Goal: Transaction & Acquisition: Purchase product/service

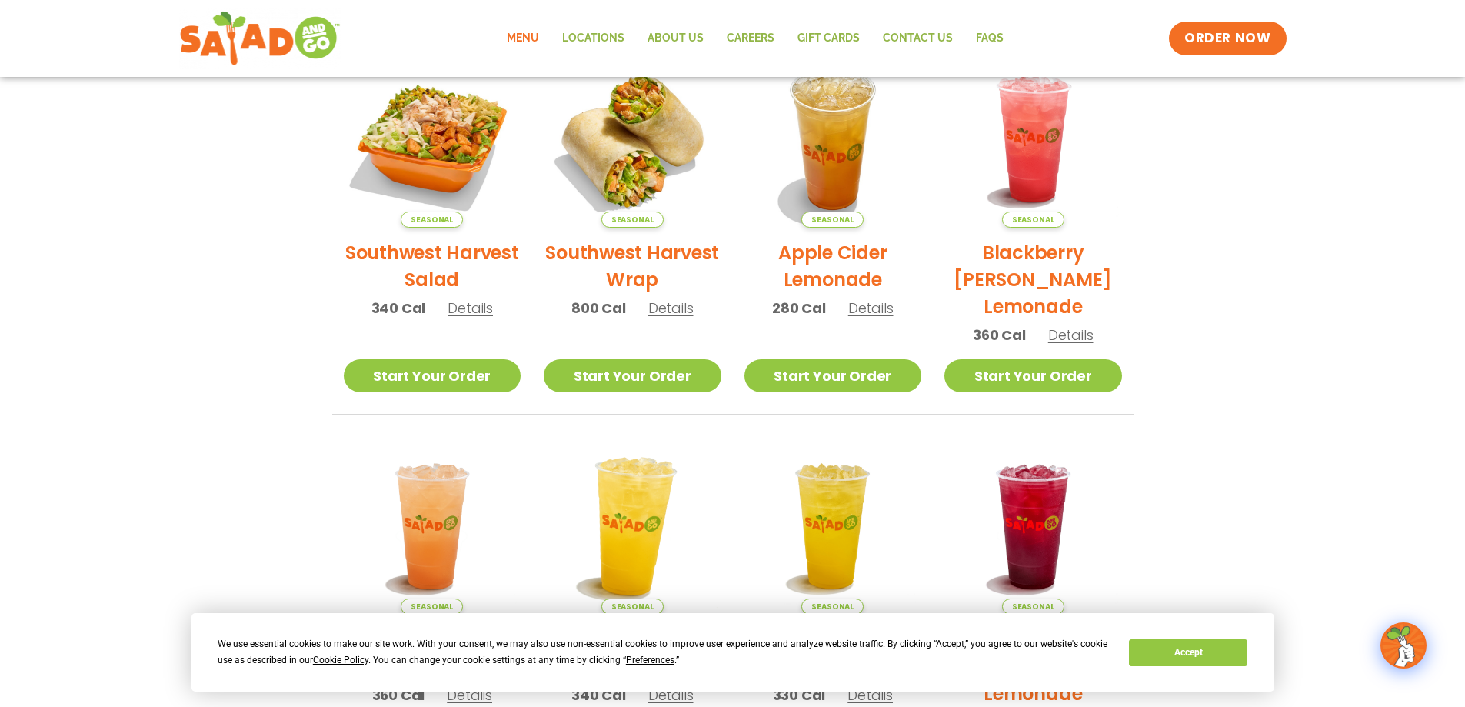
scroll to position [308, 0]
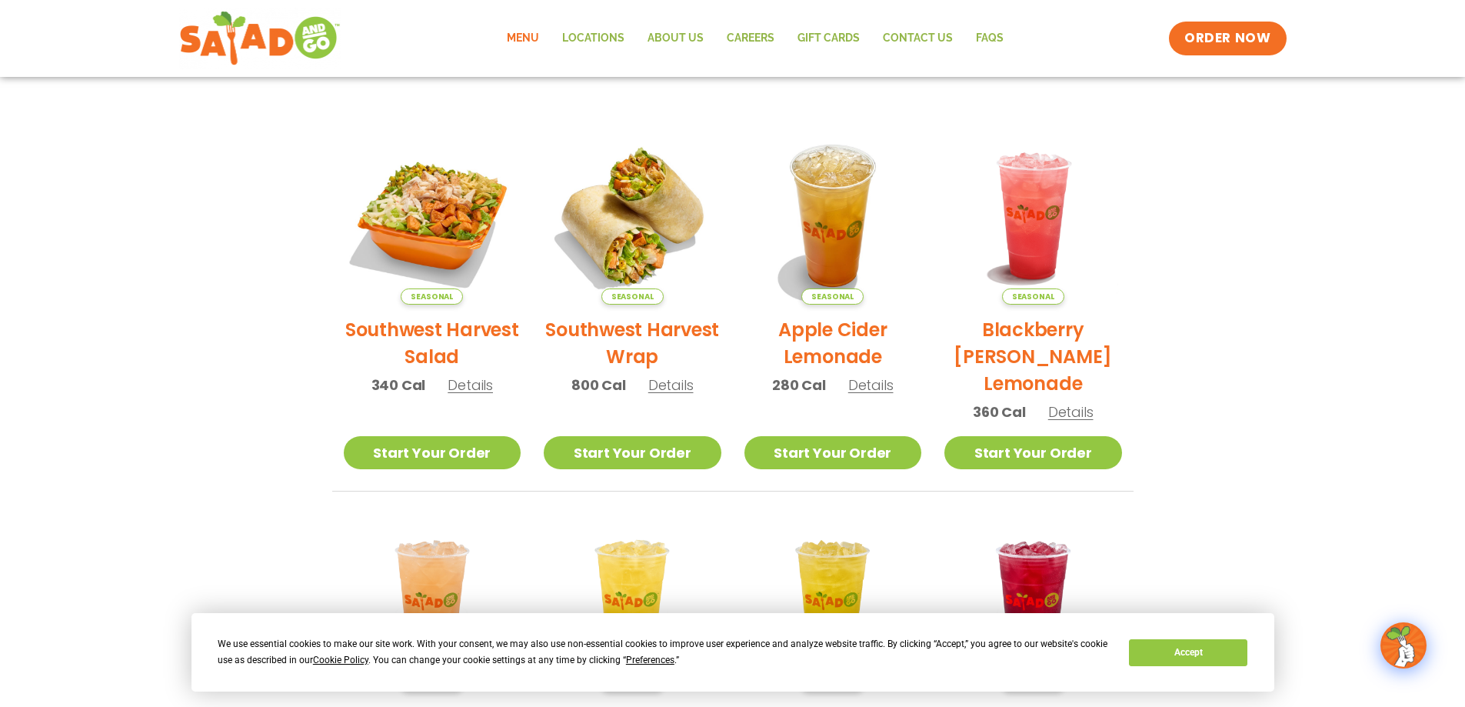
click at [445, 221] on img at bounding box center [433, 216] width 178 height 178
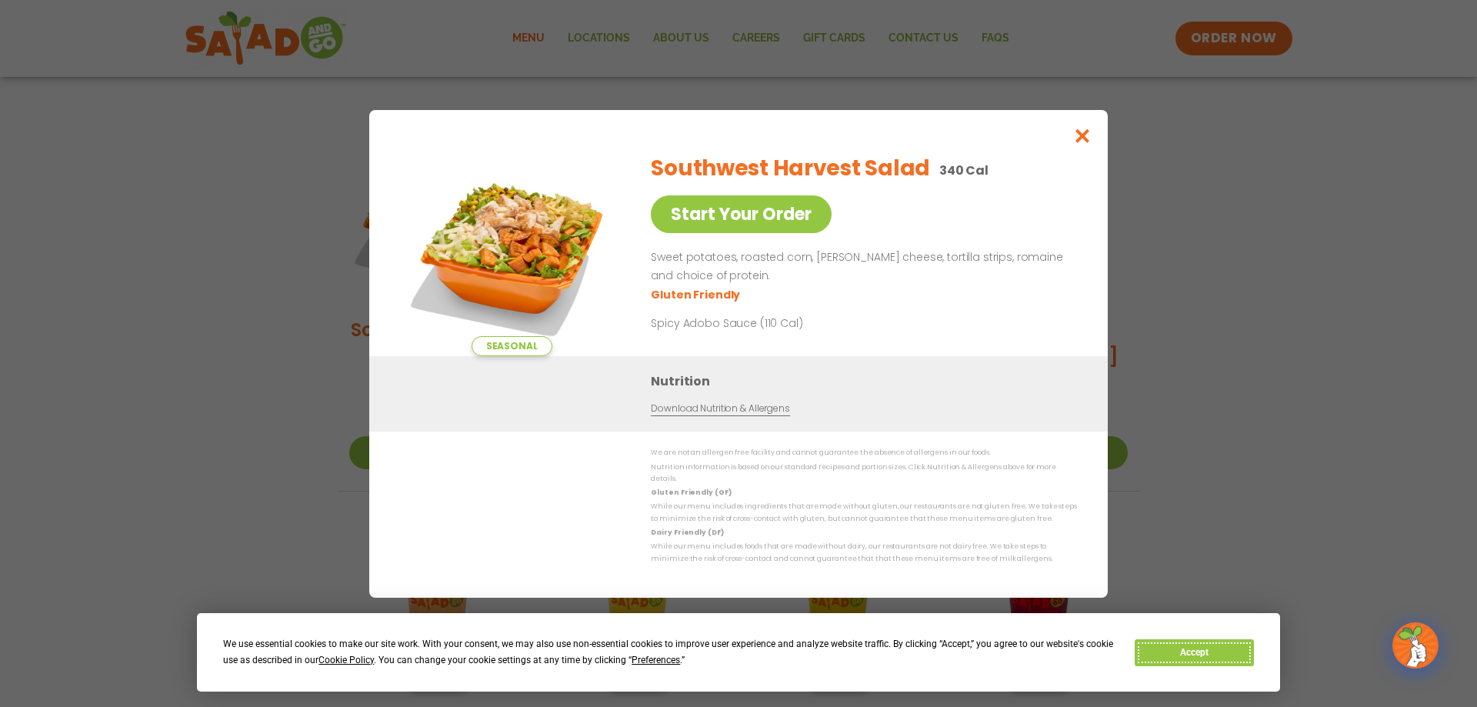
click at [1190, 655] on button "Accept" at bounding box center [1193, 652] width 118 height 27
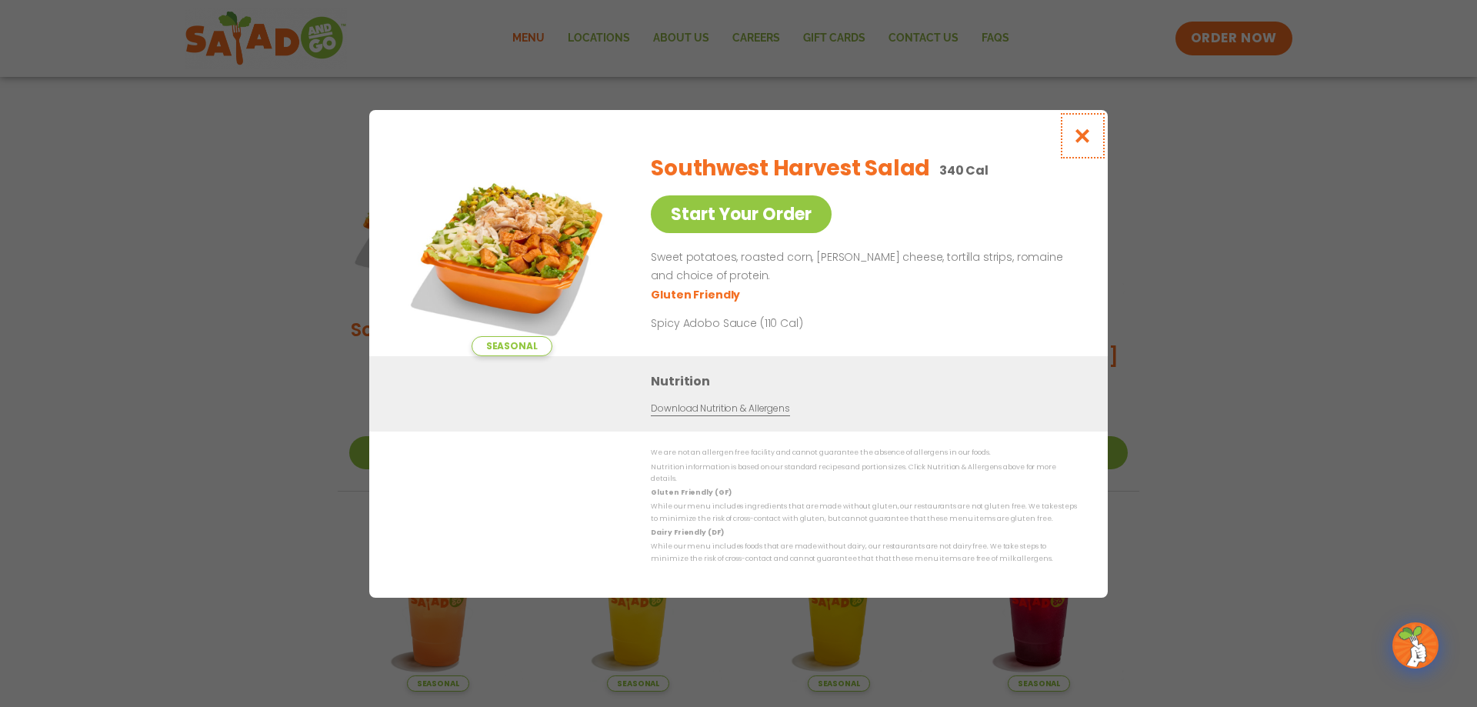
click at [1083, 144] on icon "Close modal" at bounding box center [1082, 136] width 19 height 16
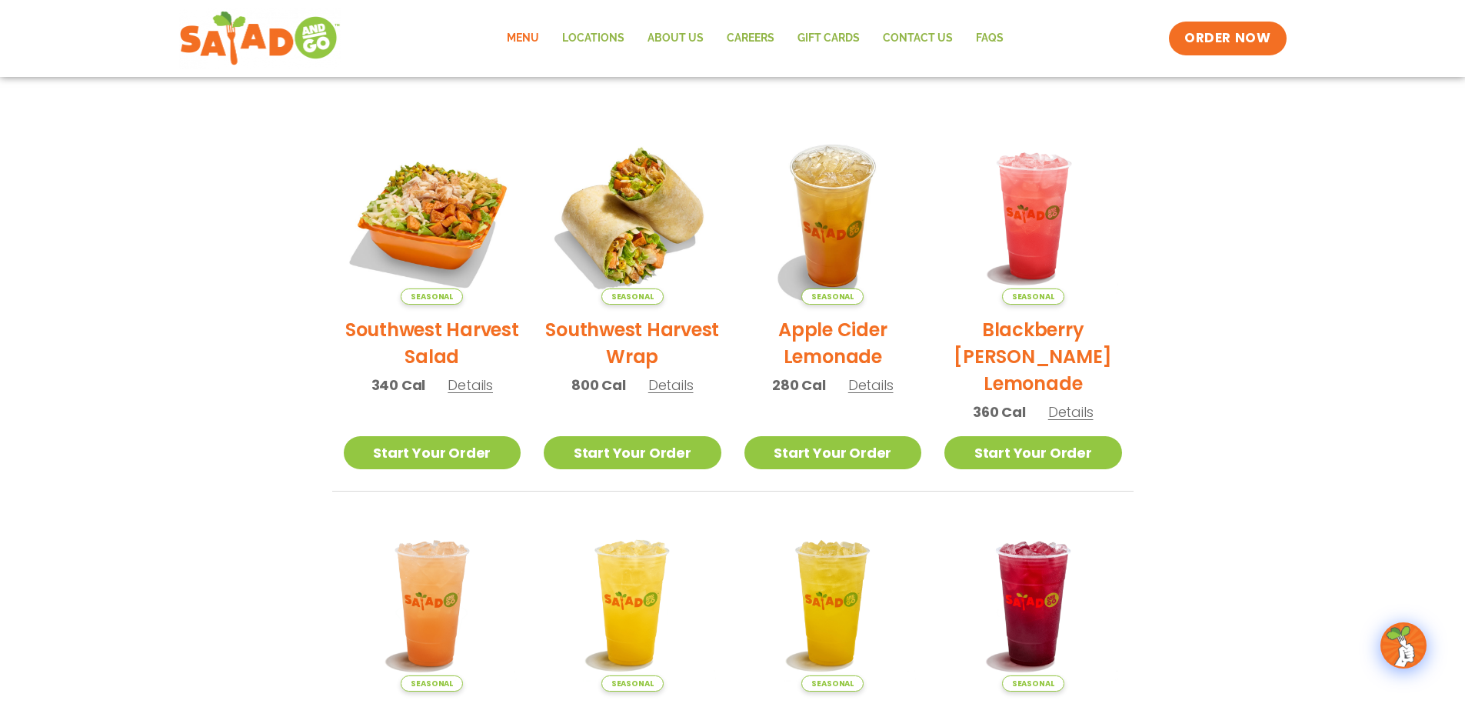
click at [516, 38] on link "Menu" at bounding box center [522, 38] width 55 height 35
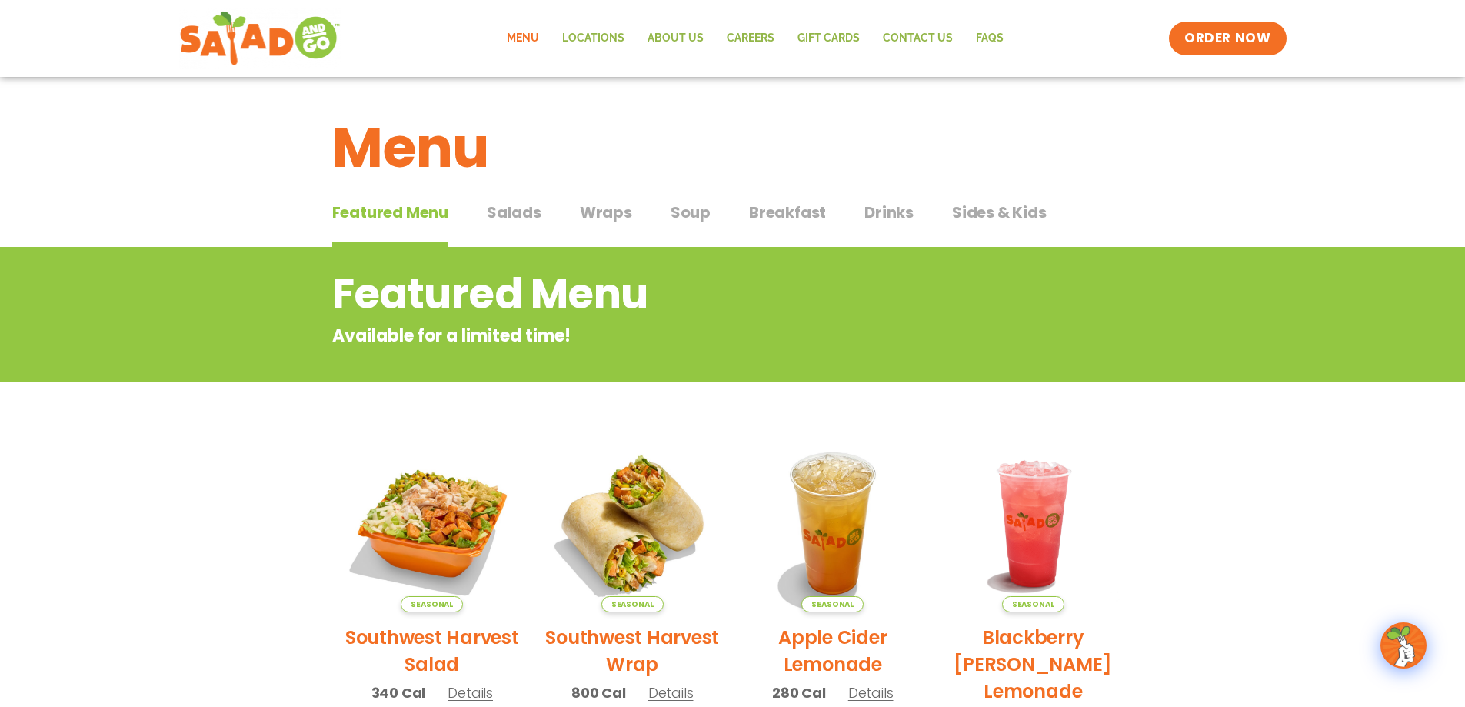
click at [514, 214] on span "Salads" at bounding box center [514, 212] width 55 height 23
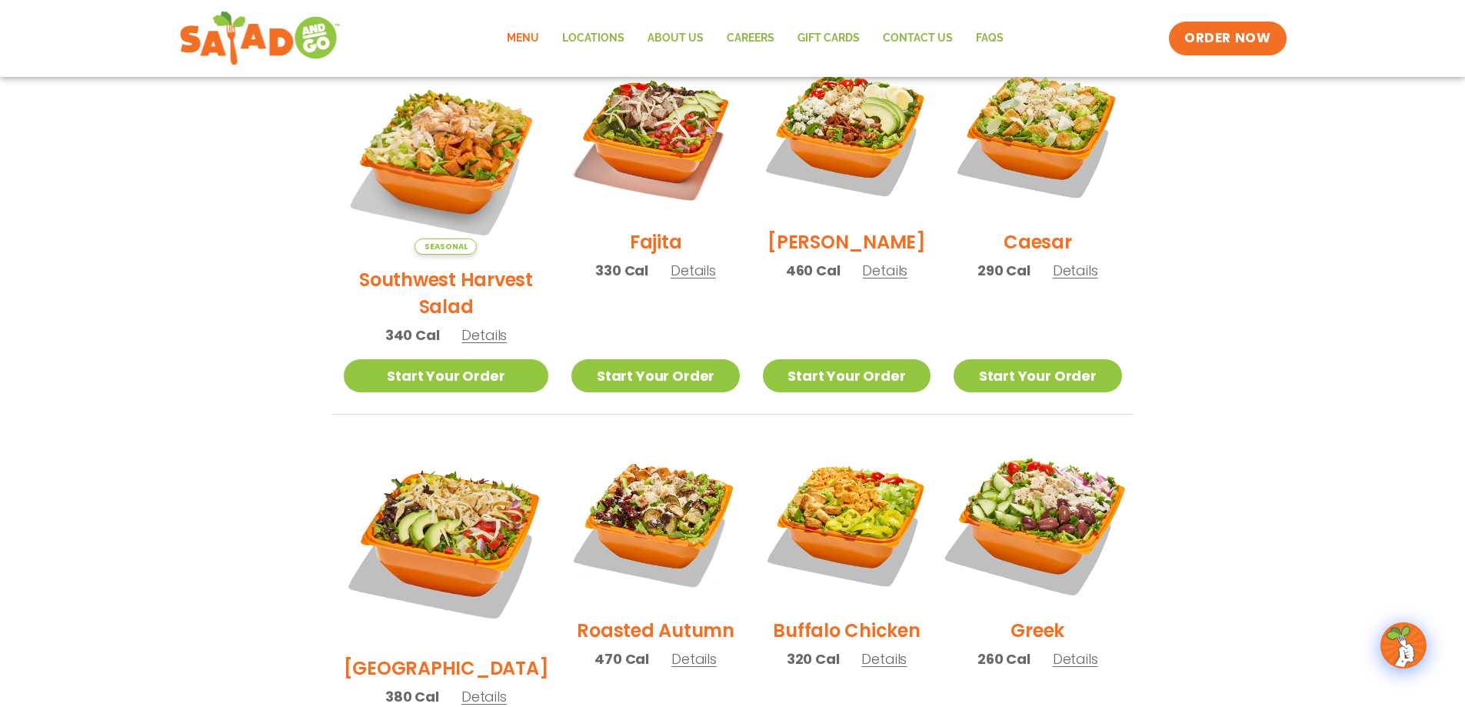
scroll to position [385, 0]
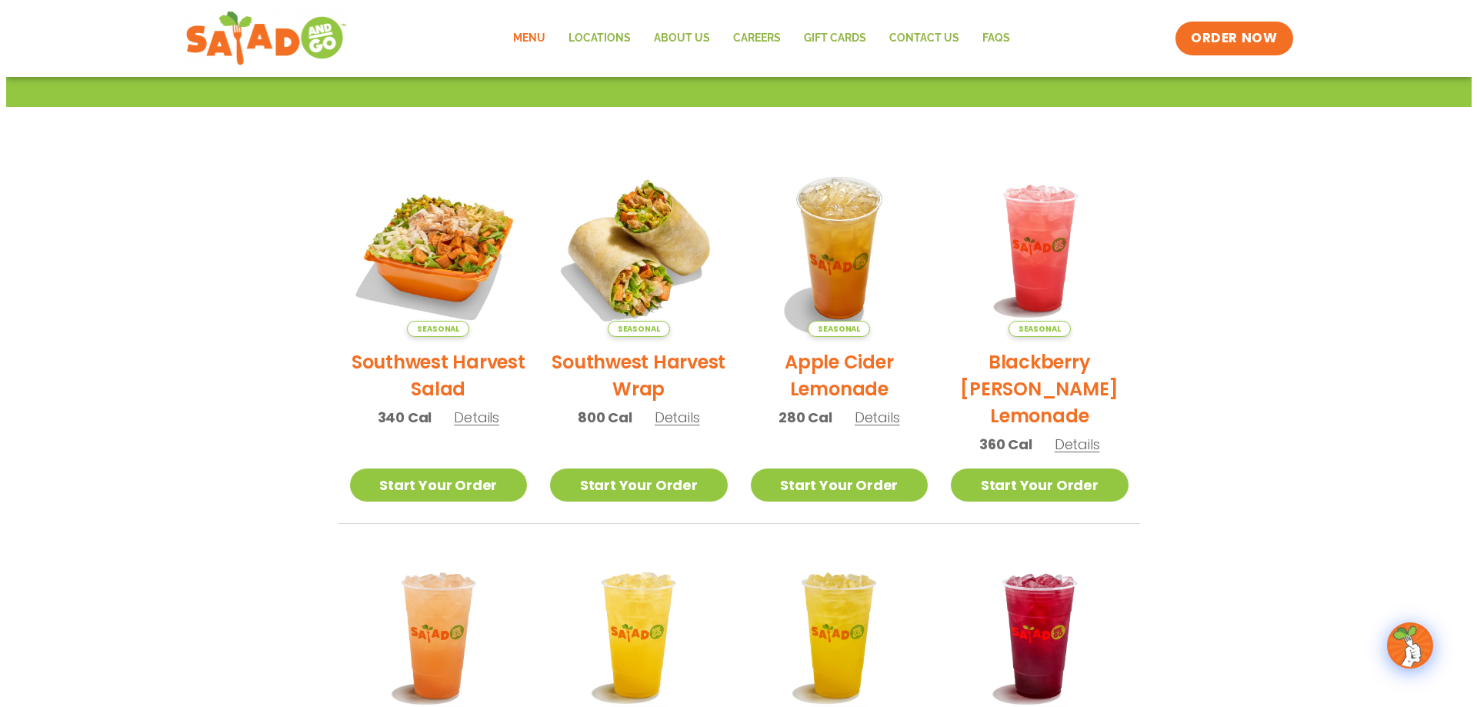
scroll to position [308, 0]
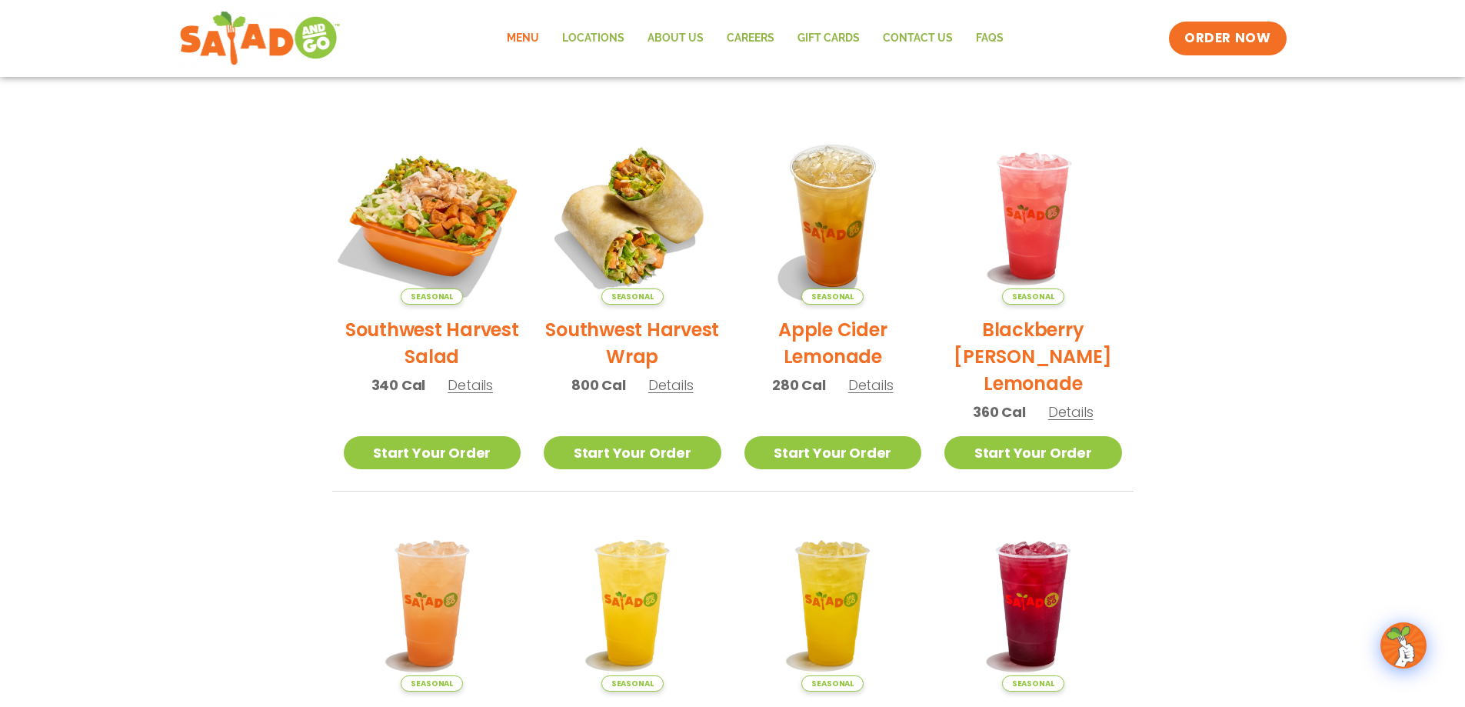
click at [434, 233] on img at bounding box center [432, 216] width 208 height 208
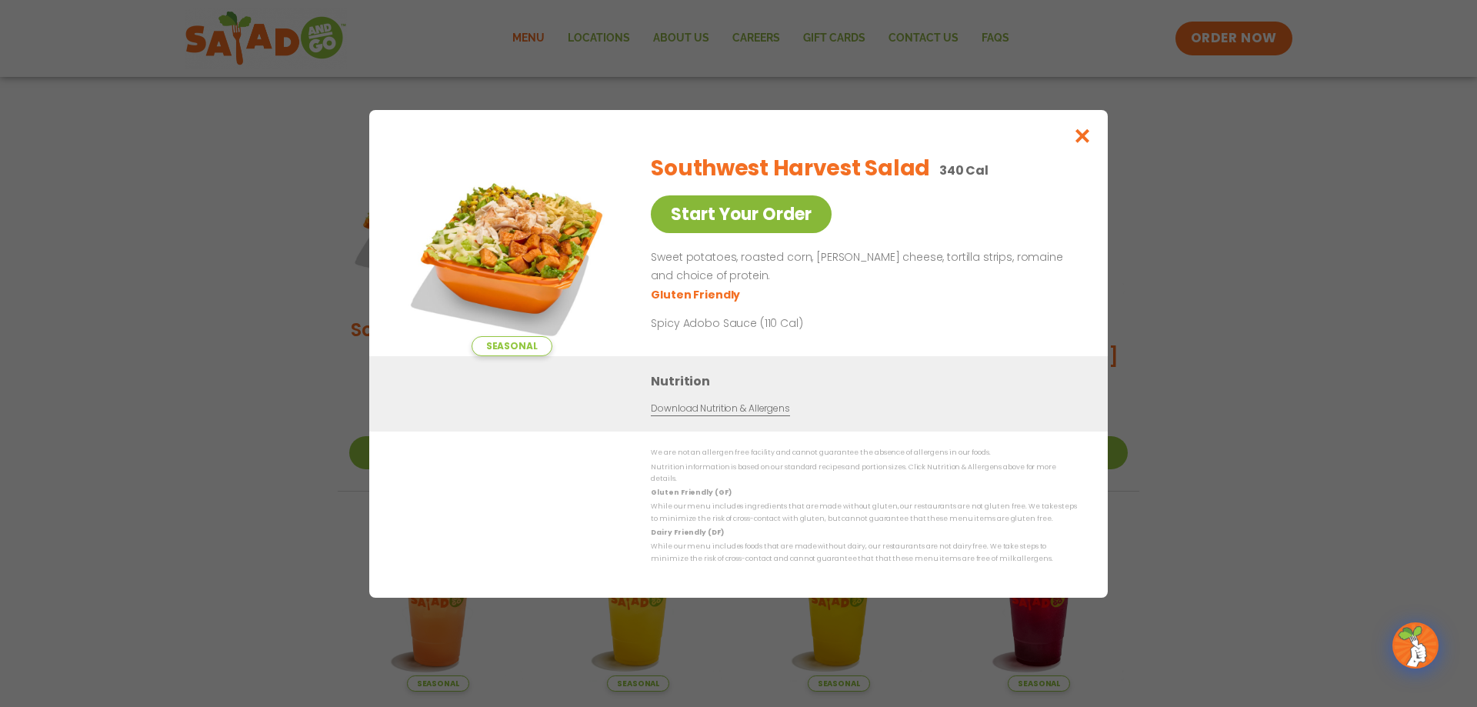
click at [755, 226] on link "Start Your Order" at bounding box center [741, 214] width 181 height 38
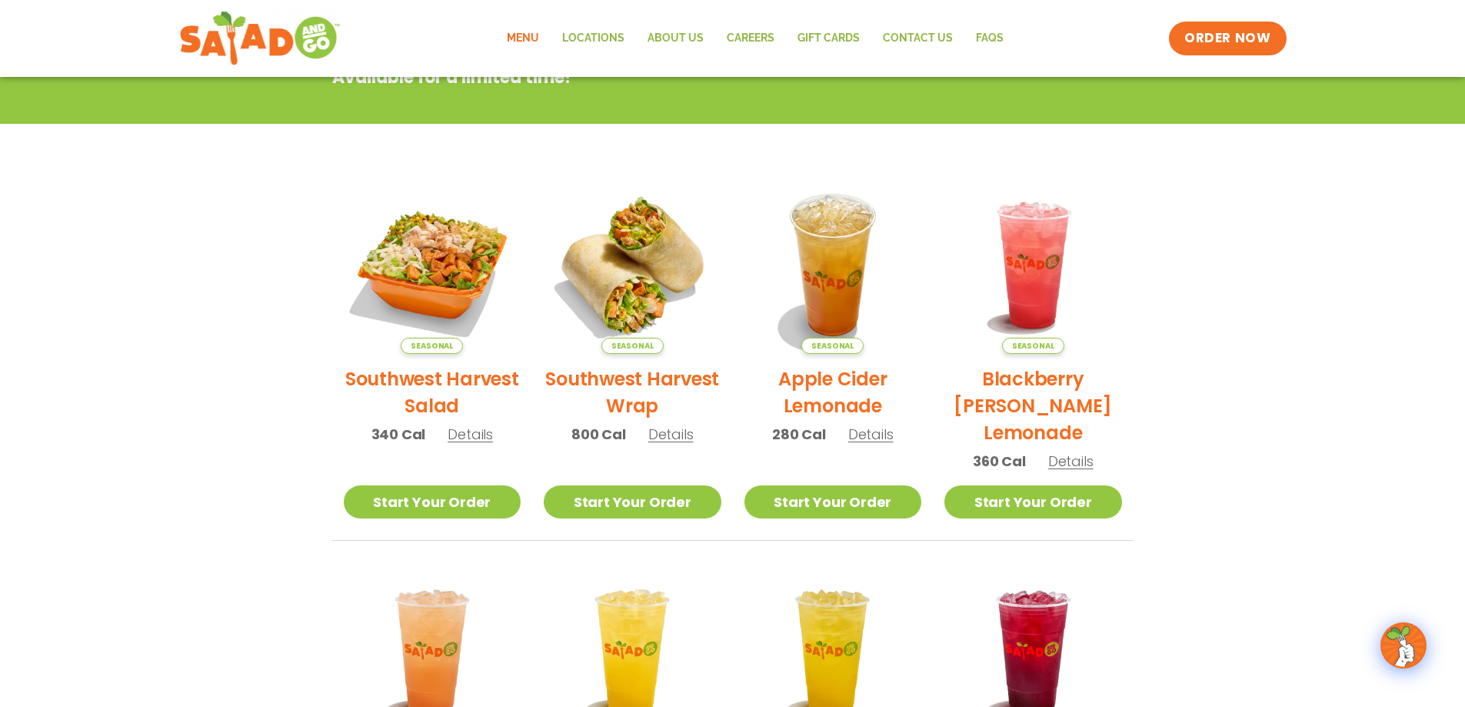
scroll to position [385, 0]
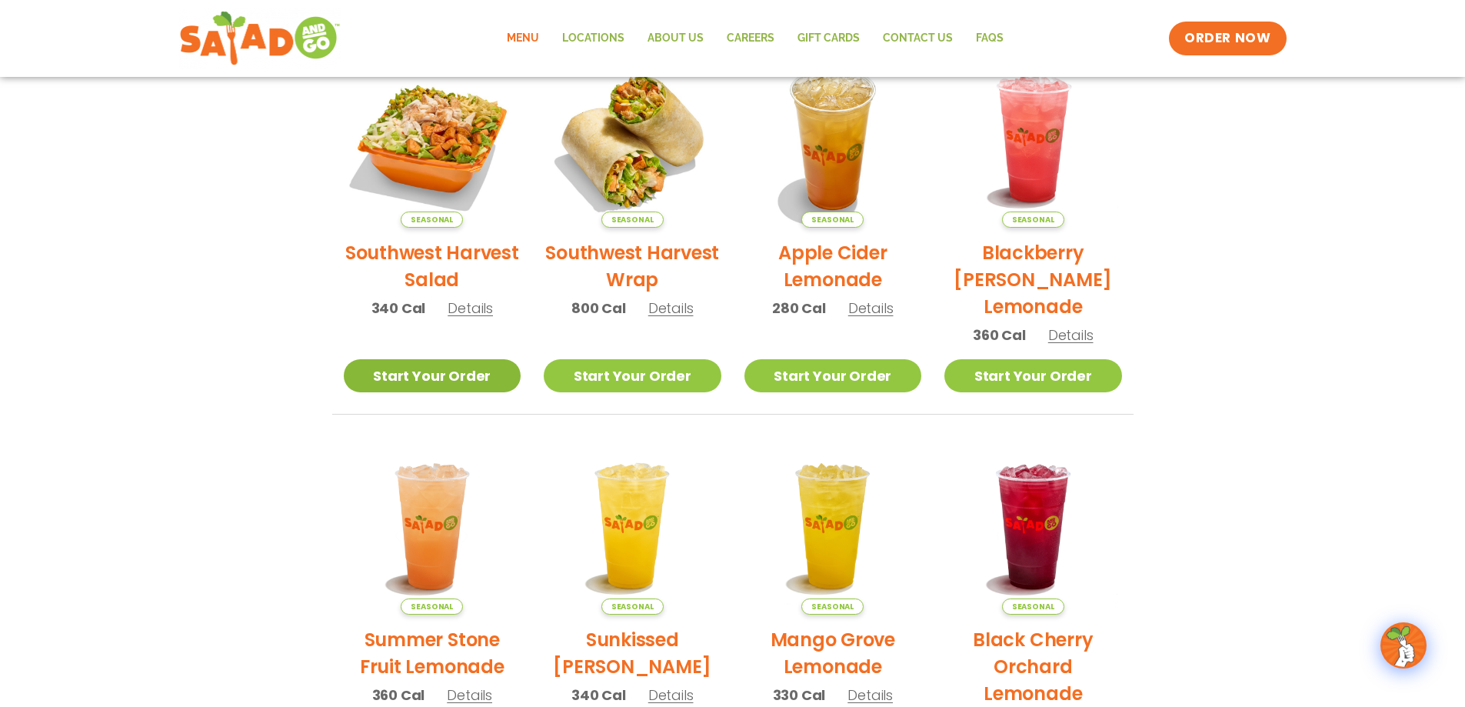
click at [459, 372] on link "Start Your Order" at bounding box center [433, 375] width 178 height 33
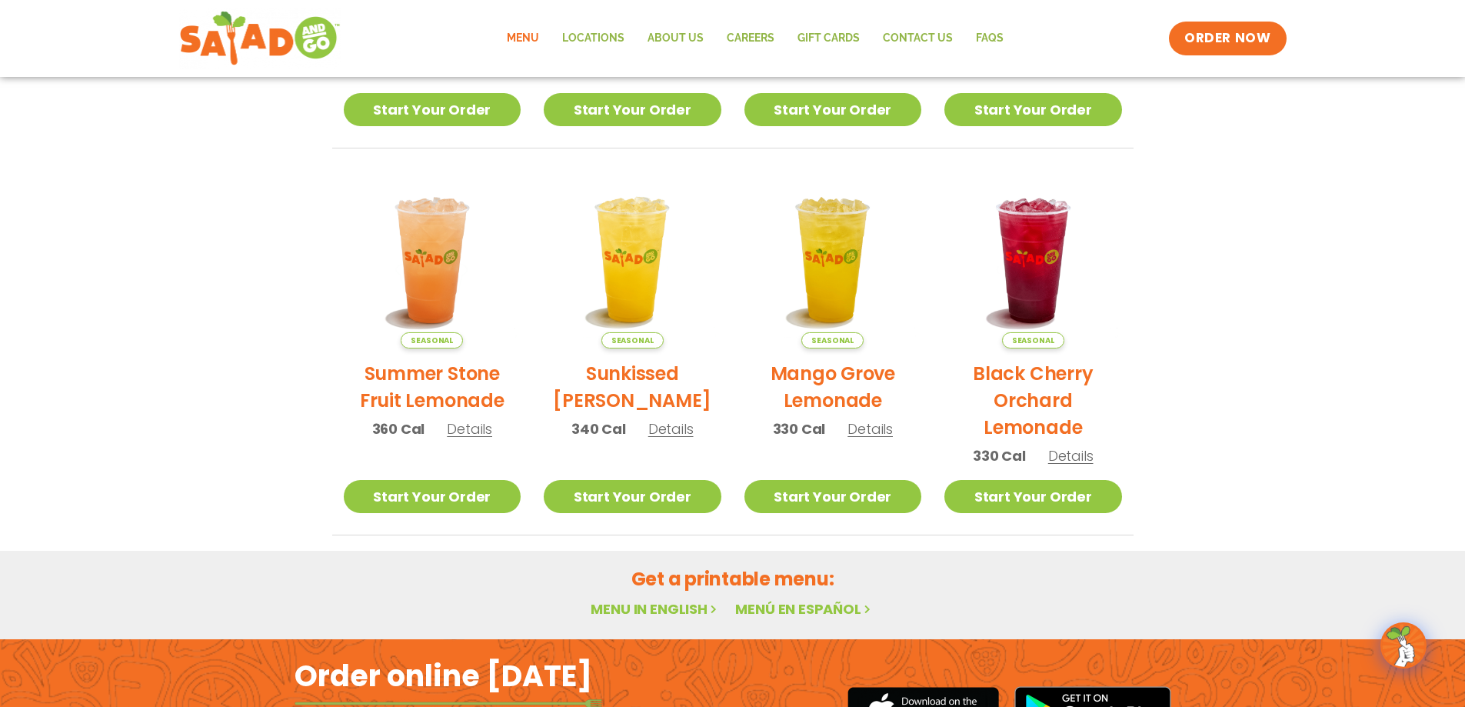
scroll to position [818, 0]
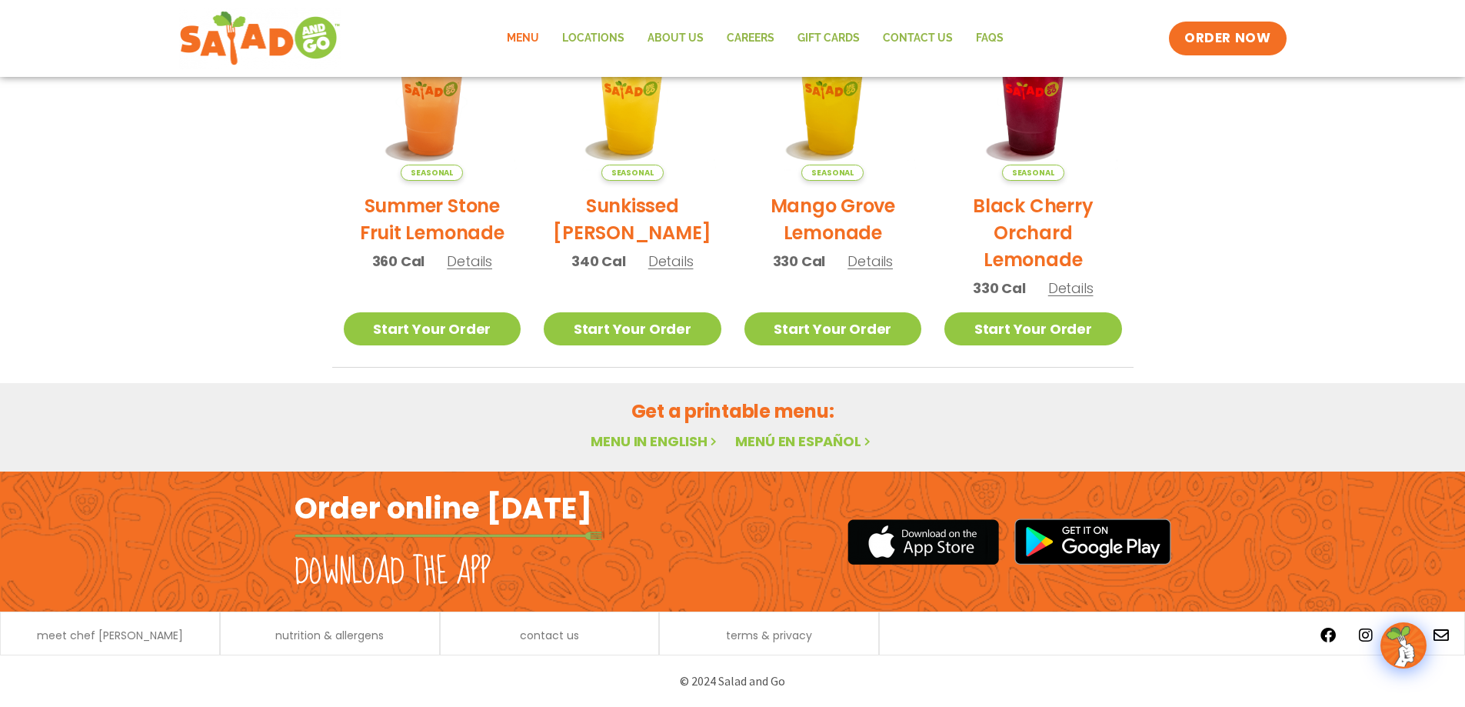
click at [543, 517] on h2 "Order online [DATE]" at bounding box center [444, 508] width 298 height 38
click at [1232, 40] on span "ORDER NOW" at bounding box center [1227, 38] width 95 height 20
